Goal: Use online tool/utility: Utilize a website feature to perform a specific function

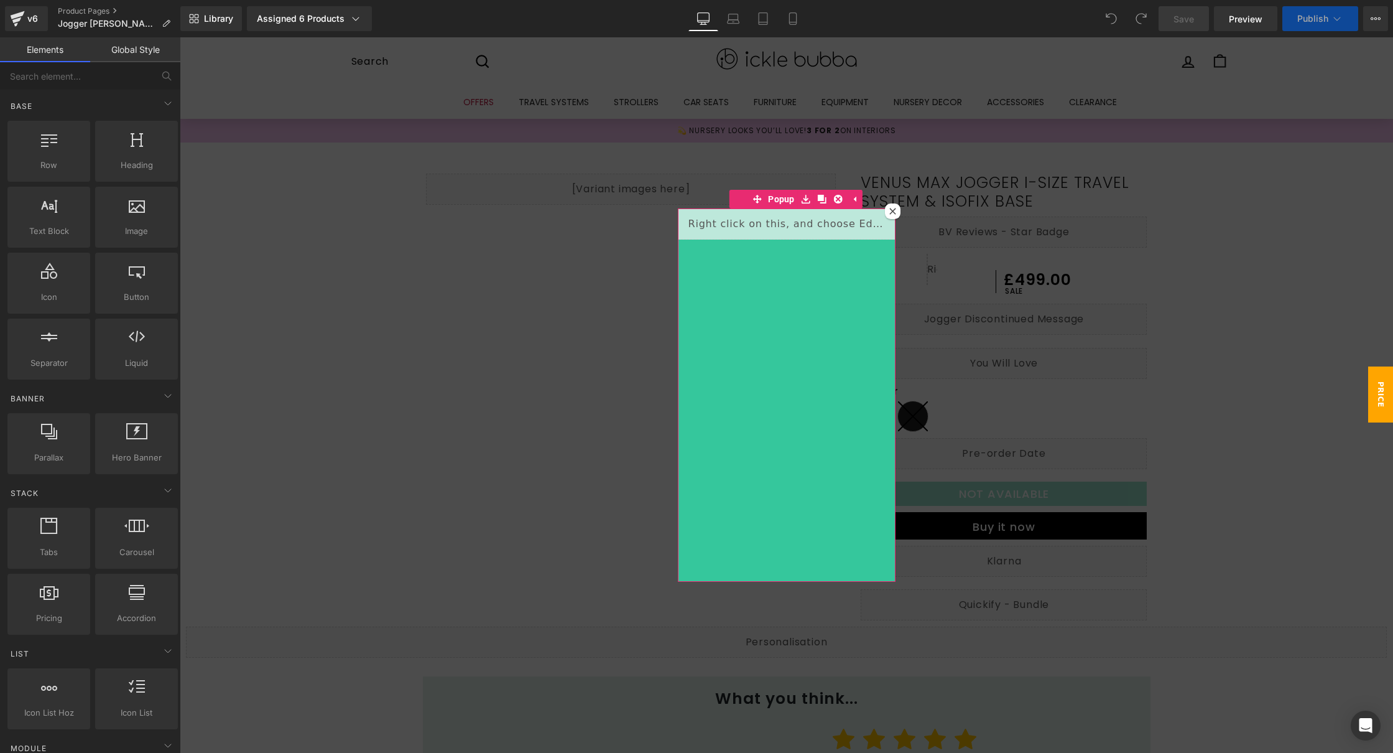
click at [890, 210] on icon at bounding box center [893, 211] width 7 height 7
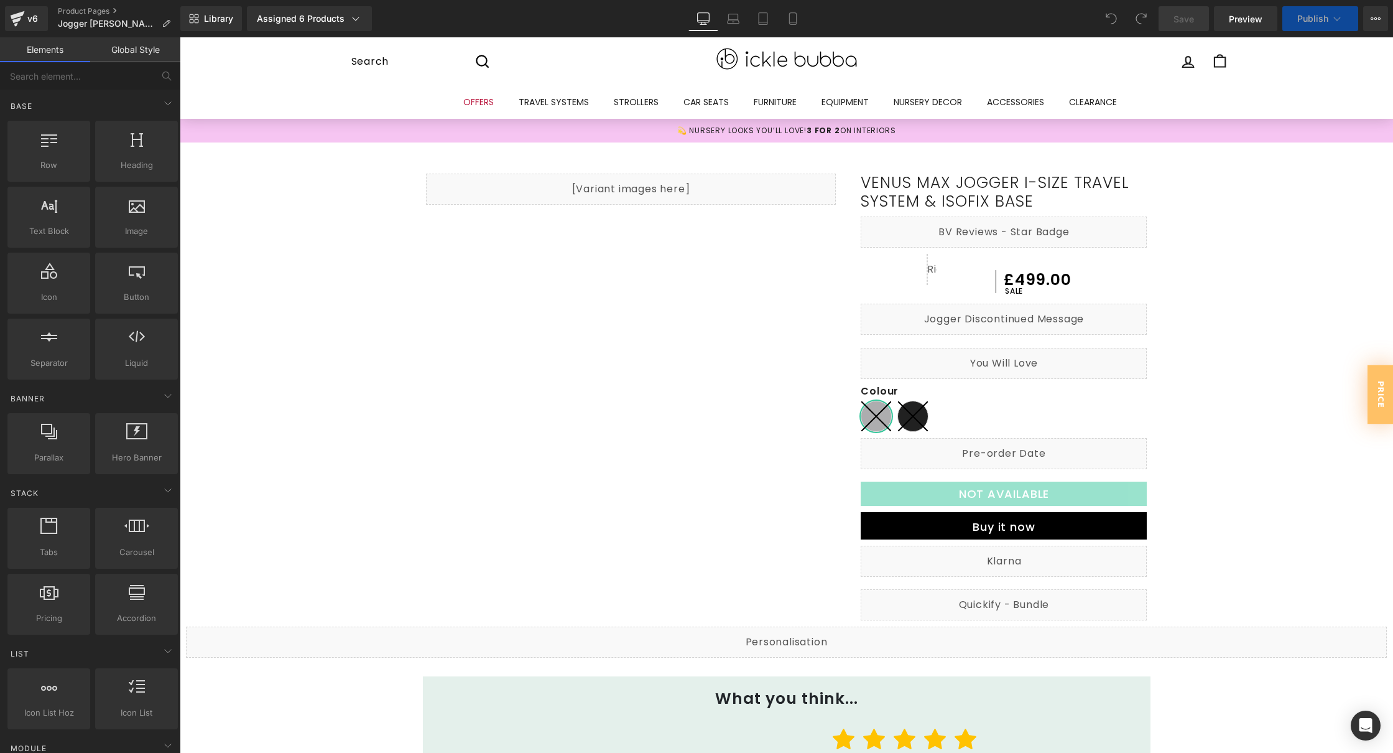
click at [889, 211] on link "Venus Max Jogger i-Size Travel System & ISOFIX Base" at bounding box center [1004, 192] width 286 height 37
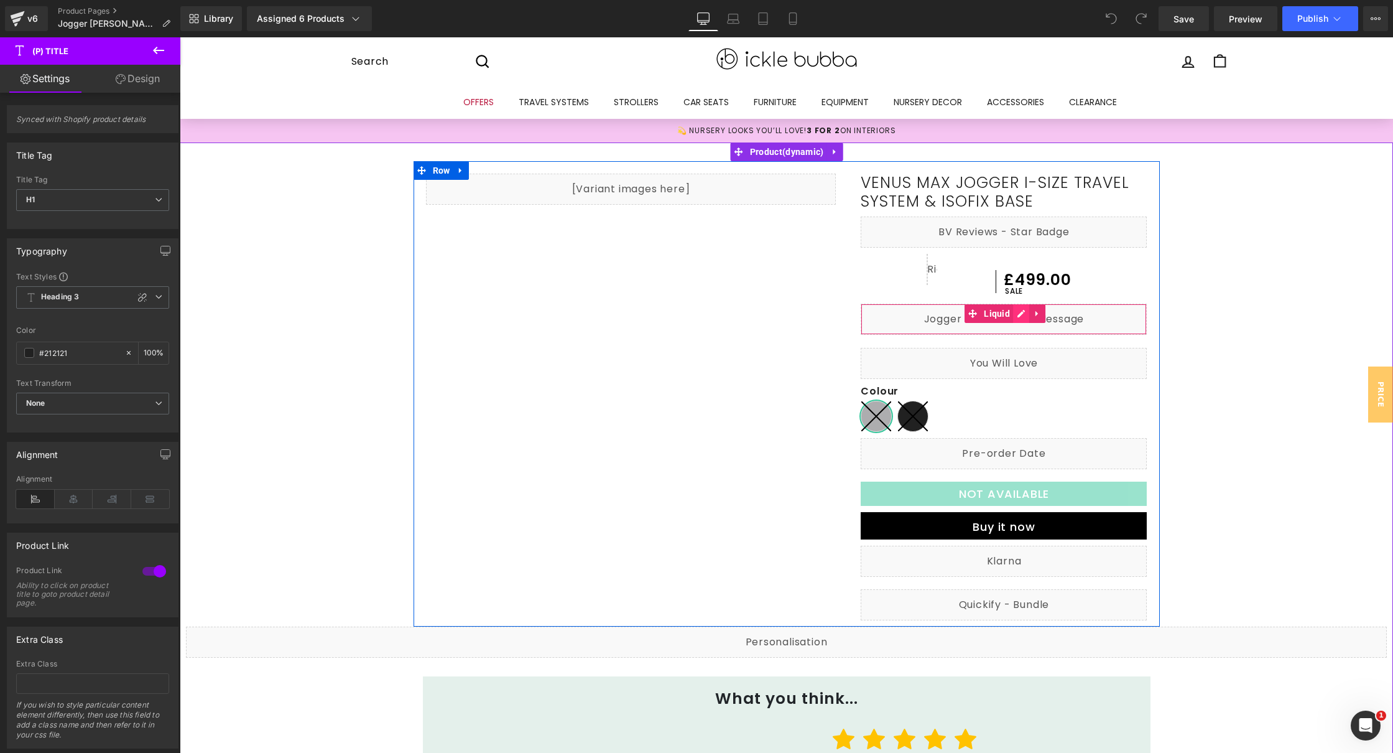
click at [1016, 317] on div "Liquid" at bounding box center [1004, 319] width 286 height 31
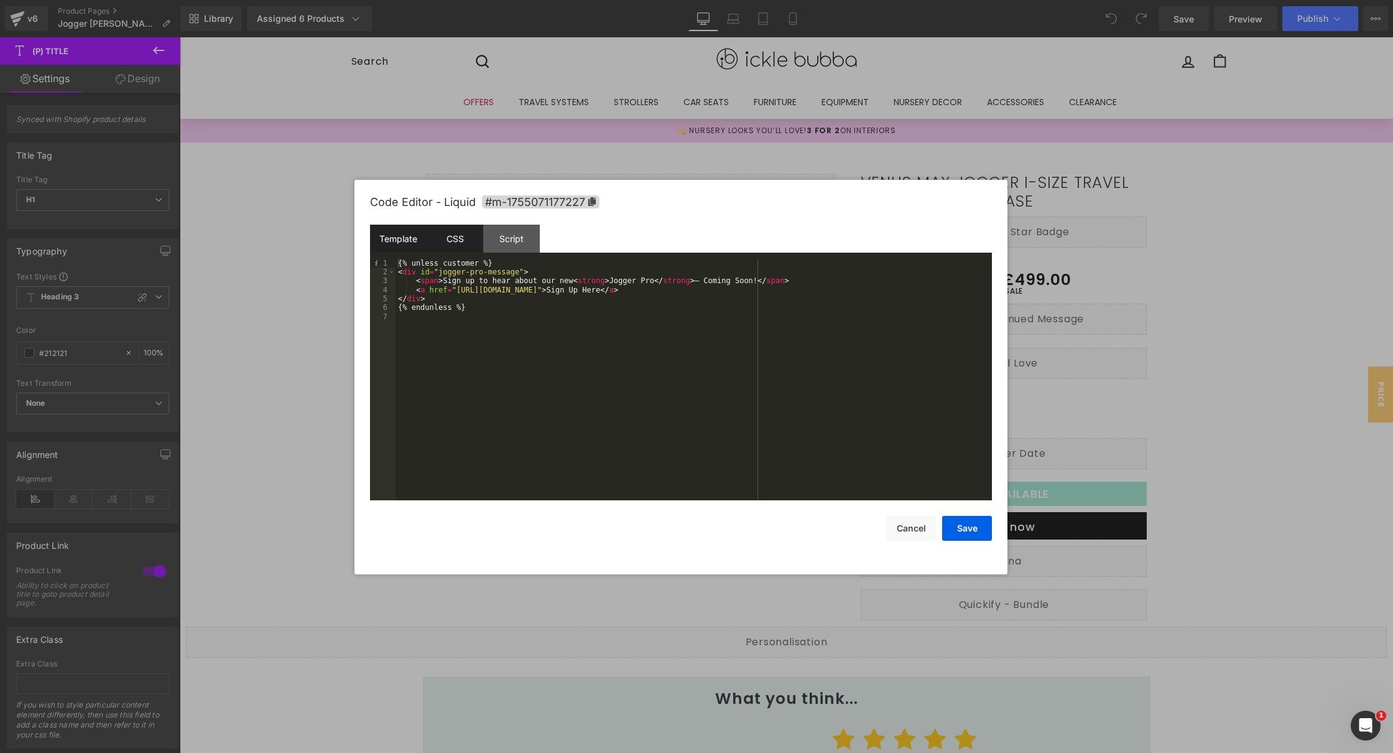
click at [450, 232] on div "CSS" at bounding box center [455, 239] width 57 height 28
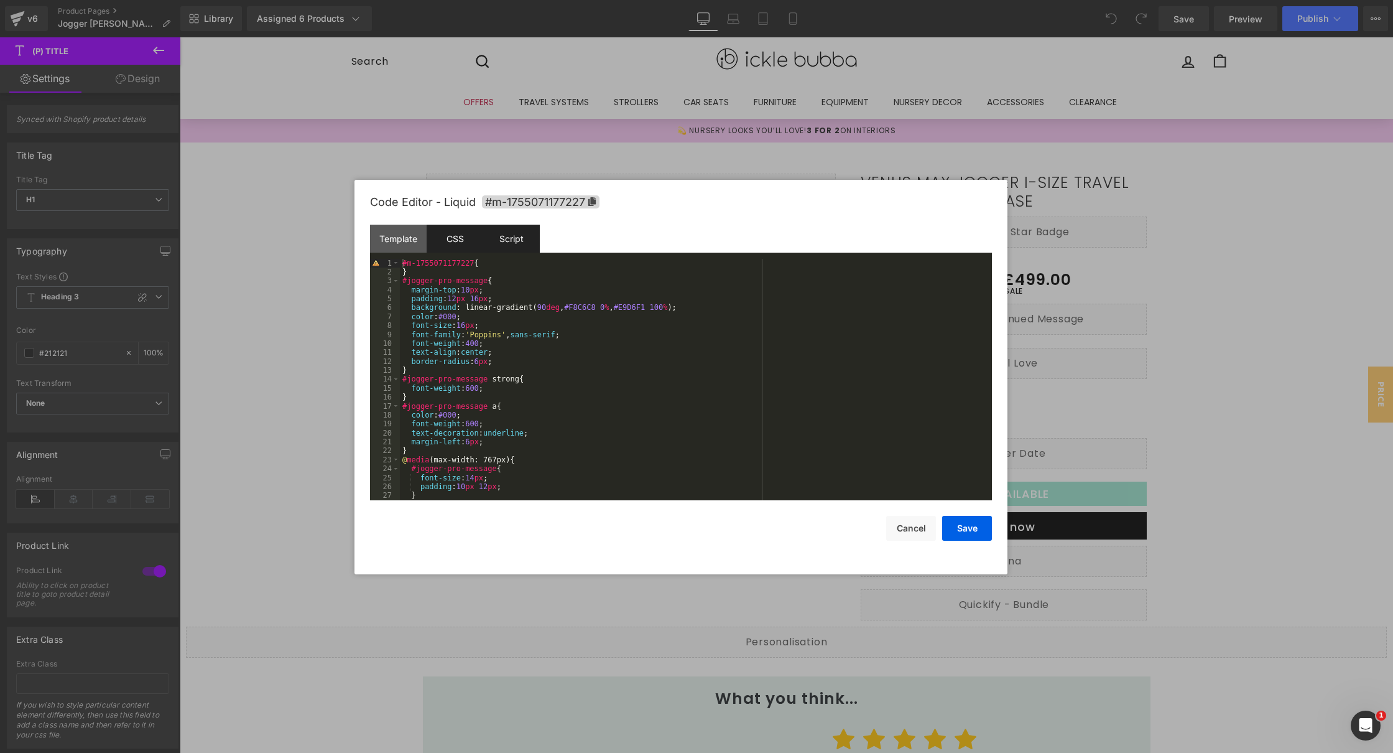
click at [503, 236] on div "Script" at bounding box center [511, 239] width 57 height 28
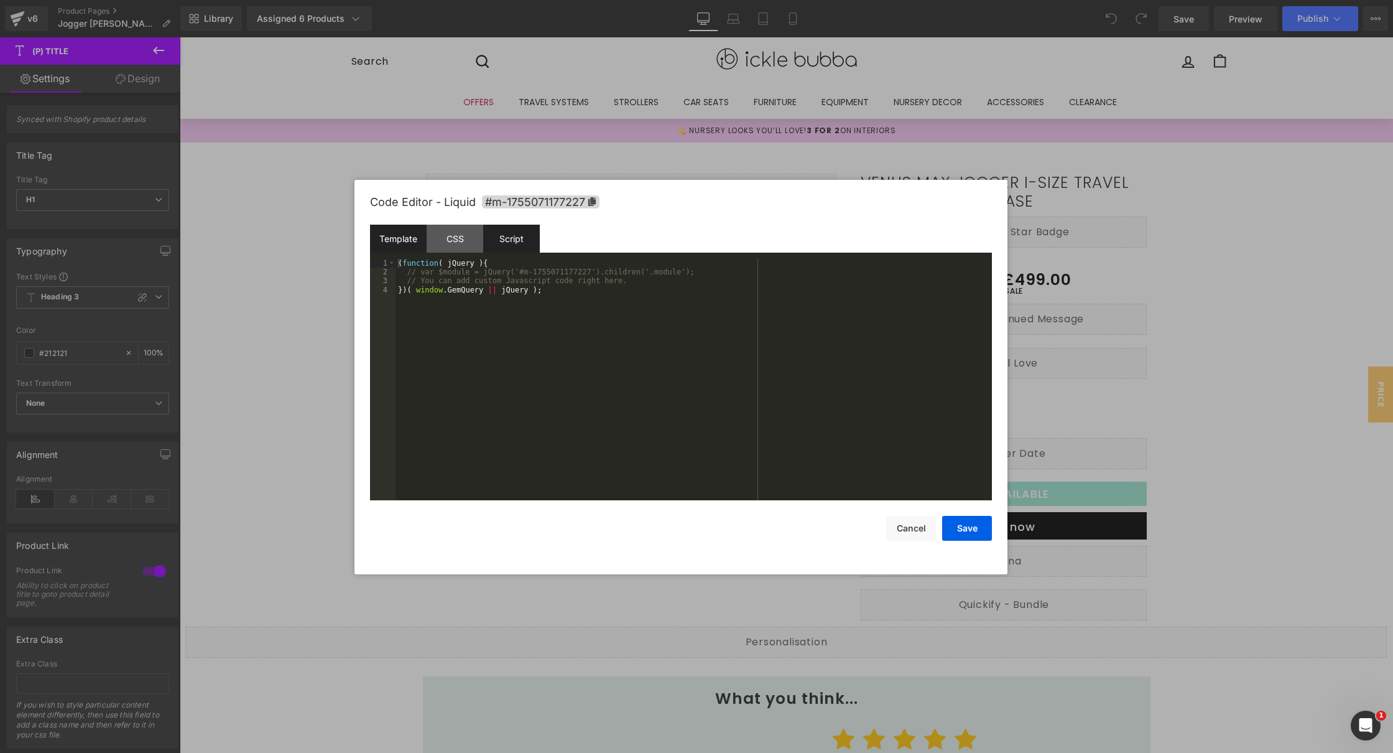
click at [401, 232] on div "Template" at bounding box center [398, 239] width 57 height 28
click at [522, 307] on div "{% unless customer %} < div id = "jogger-pro-message" > < span > Sign up to hea…" at bounding box center [694, 388] width 597 height 259
drag, startPoint x: 445, startPoint y: 279, endPoint x: 576, endPoint y: 277, distance: 131.3
click at [576, 277] on div "{% unless customer %} < div id = "jogger-pro-message" > < span > Sign up to hea…" at bounding box center [694, 388] width 597 height 259
click at [487, 295] on div "{% unless customer %} < div id = "jogger-pro-message" > < span > This model has…" at bounding box center [694, 388] width 597 height 259
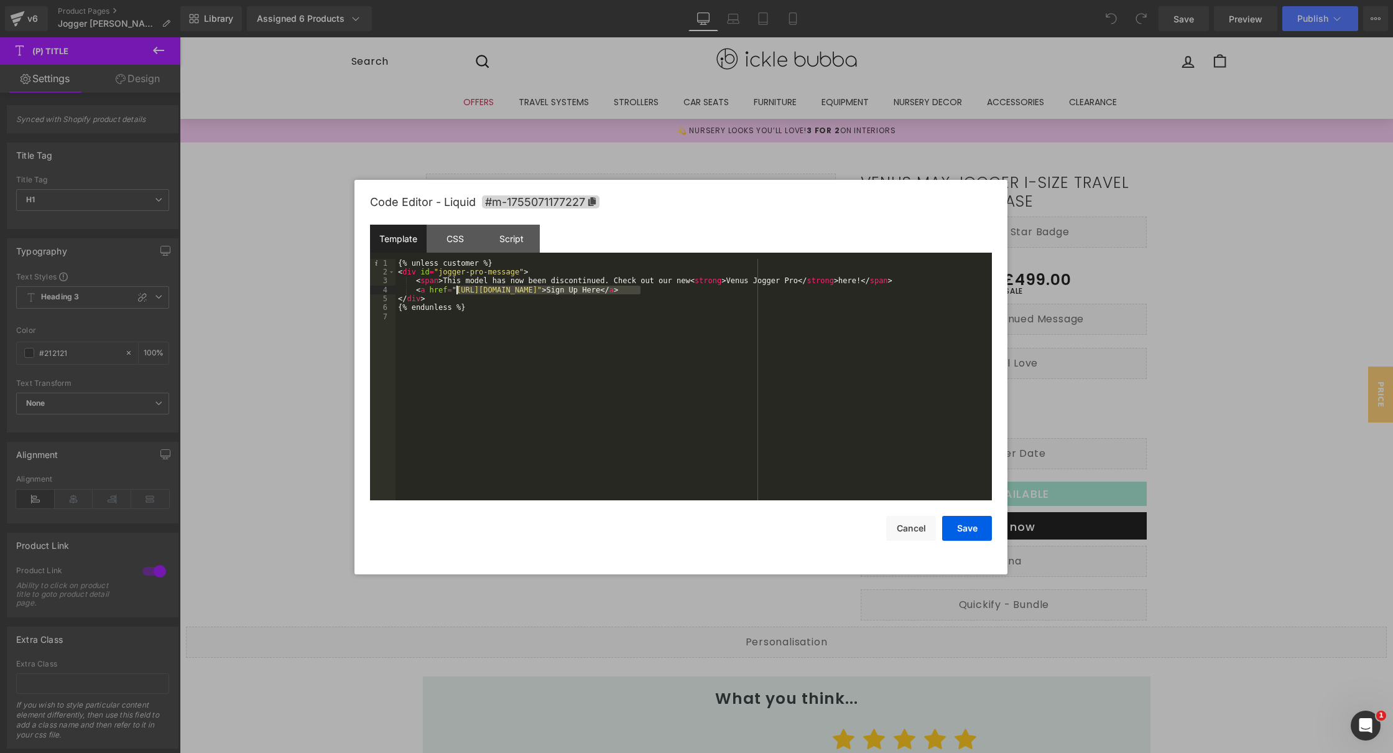
drag, startPoint x: 639, startPoint y: 288, endPoint x: 458, endPoint y: 288, distance: 181.0
click at [458, 288] on div "{% unless customer %} < div id = "jogger-pro-message" > < span > This model has…" at bounding box center [694, 388] width 597 height 259
click at [737, 292] on div "{% unless customer %} < div id = "jogger-pro-message" > < span > This model has…" at bounding box center [694, 388] width 597 height 259
drag, startPoint x: 696, startPoint y: 289, endPoint x: 748, endPoint y: 286, distance: 51.7
click at [747, 287] on div "{% unless customer %} < div id = "jogger-pro-message" > < span > This model has…" at bounding box center [694, 388] width 597 height 259
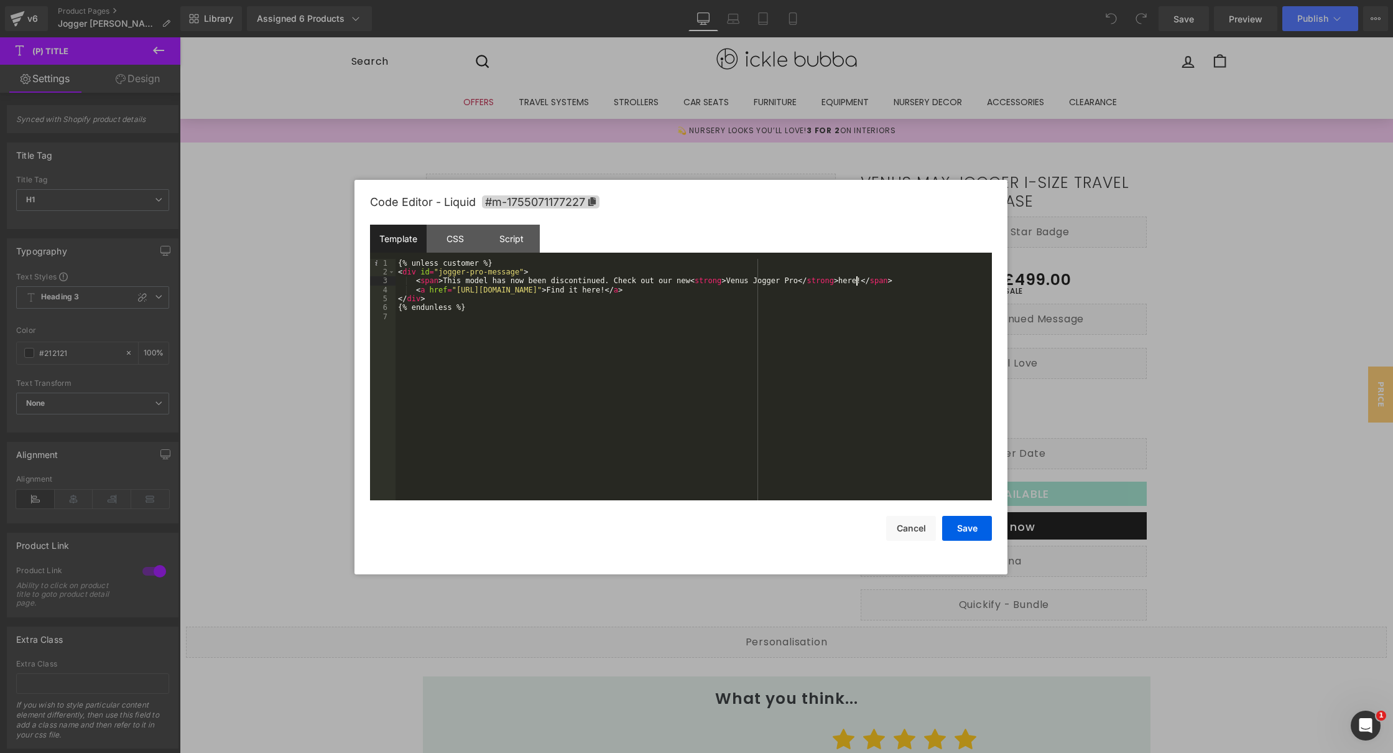
click at [855, 279] on div "{% unless customer %} < div id = "jogger-pro-message" > < span > This model has…" at bounding box center [694, 388] width 597 height 259
click at [975, 527] on button "Save" at bounding box center [967, 528] width 50 height 25
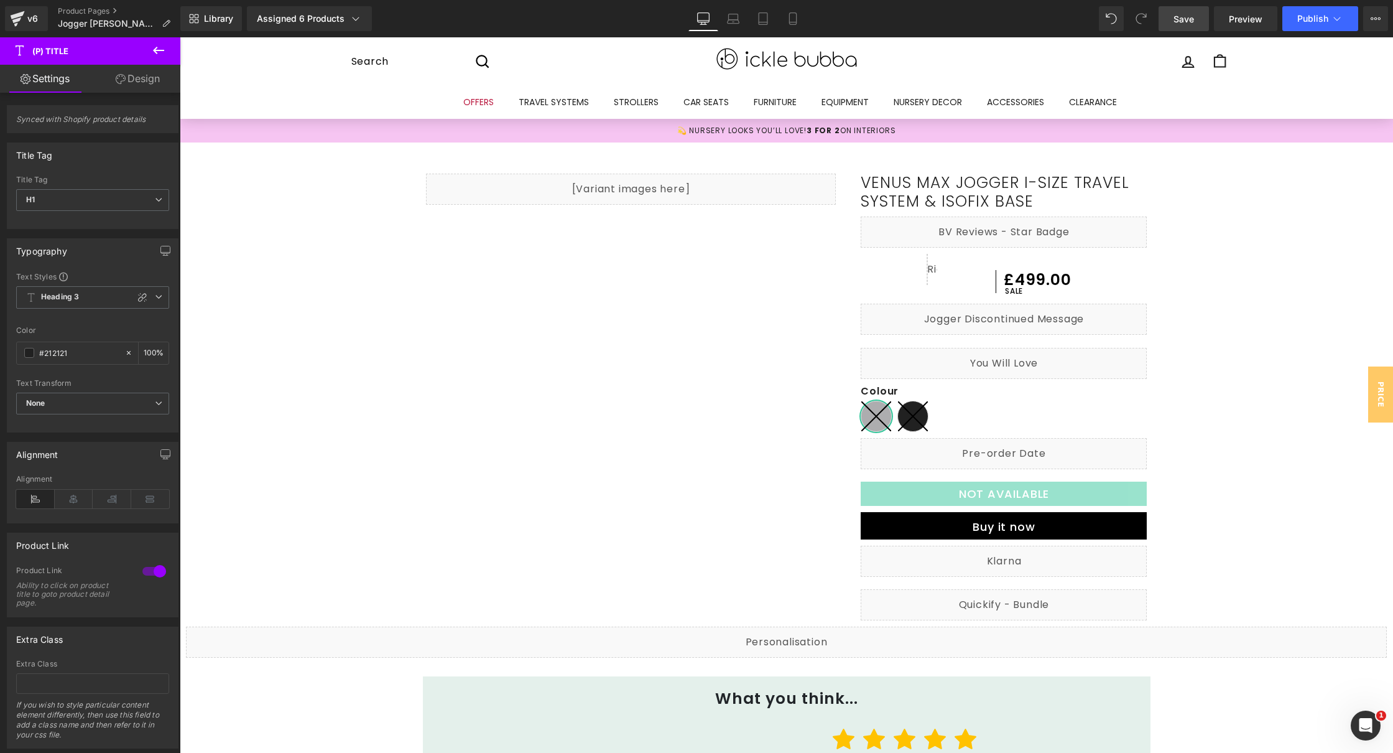
click at [1189, 16] on span "Save" at bounding box center [1184, 18] width 21 height 13
click at [1247, 19] on span "Preview" at bounding box center [1246, 18] width 34 height 13
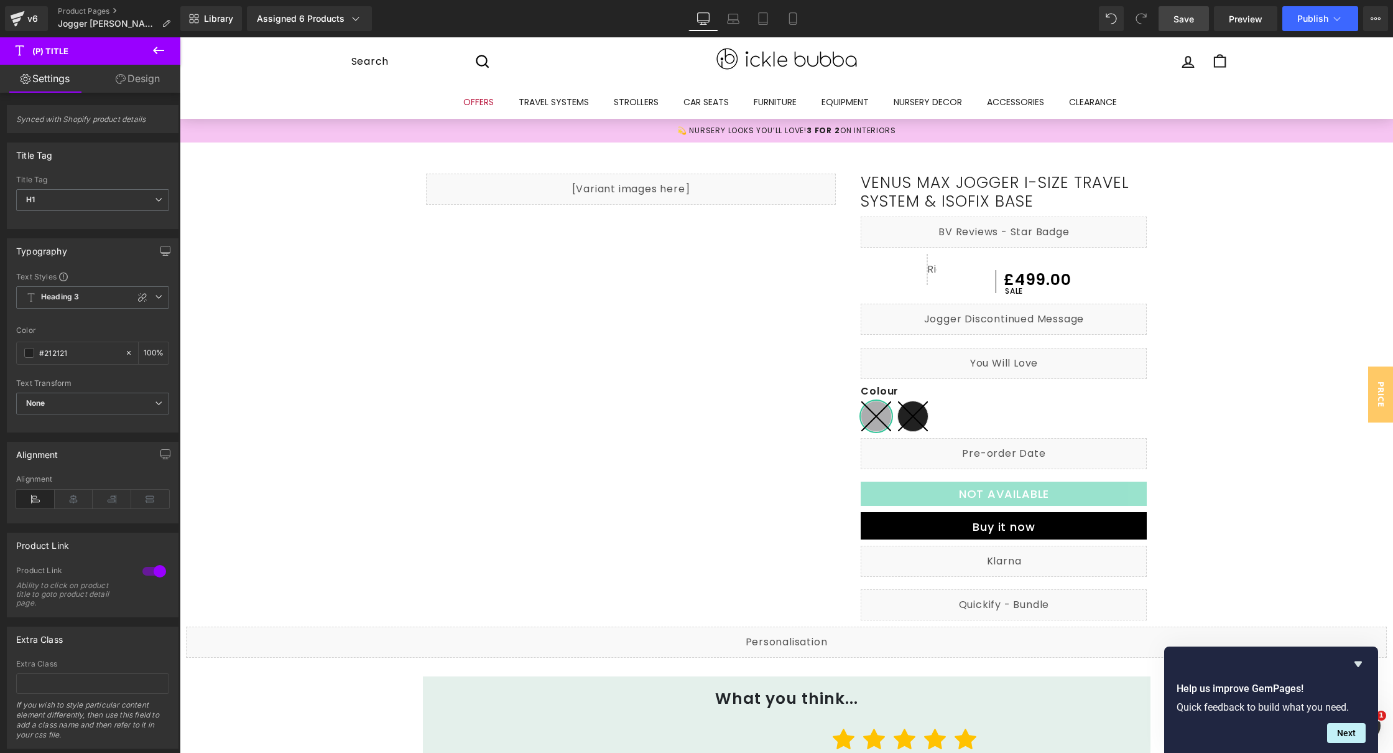
click at [1192, 7] on link "Save" at bounding box center [1184, 18] width 50 height 25
click at [1189, 14] on span "." at bounding box center [1188, 19] width 2 height 11
click at [1297, 19] on button "Publish" at bounding box center [1321, 18] width 76 height 25
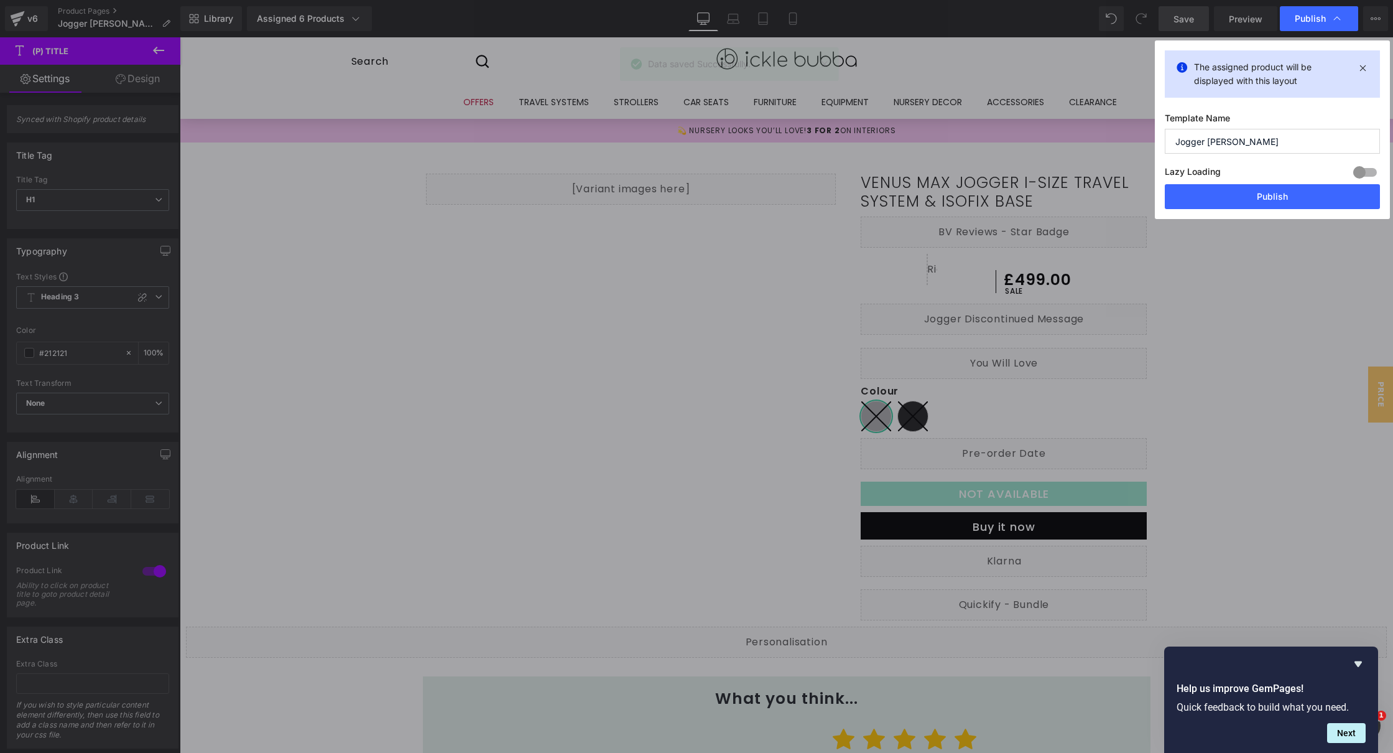
click at [1228, 213] on div "The assigned product will be displayed with this layout Template Name [PERSON_N…" at bounding box center [1272, 129] width 235 height 179
click at [1229, 207] on button "Publish" at bounding box center [1272, 196] width 215 height 25
